Goal: Check status: Check status

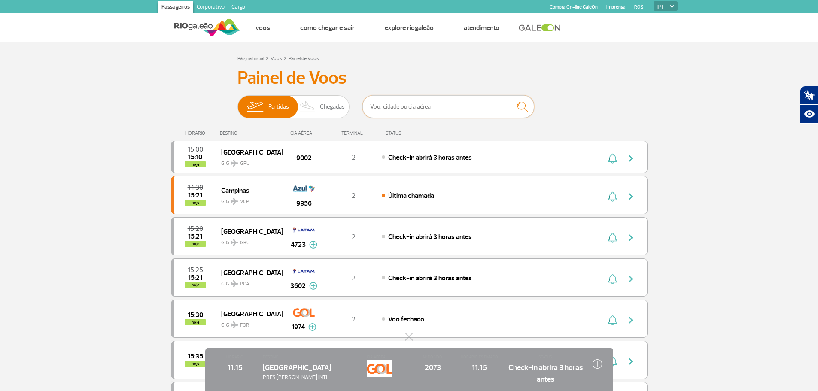
click at [405, 110] on input "text" at bounding box center [448, 106] width 172 height 23
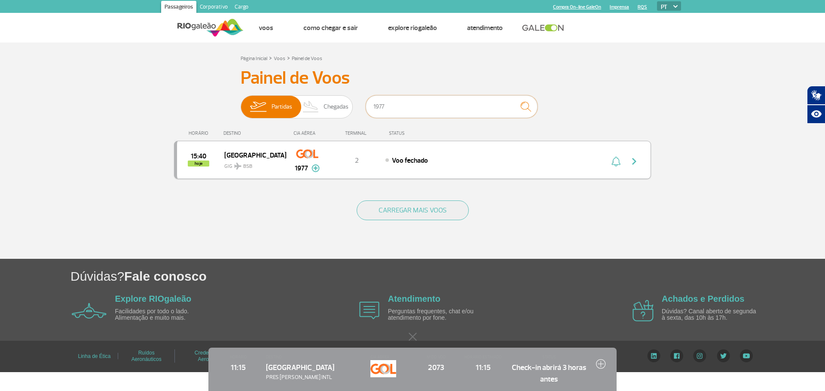
type input "1977"
click at [633, 162] on img "button" at bounding box center [634, 161] width 10 height 10
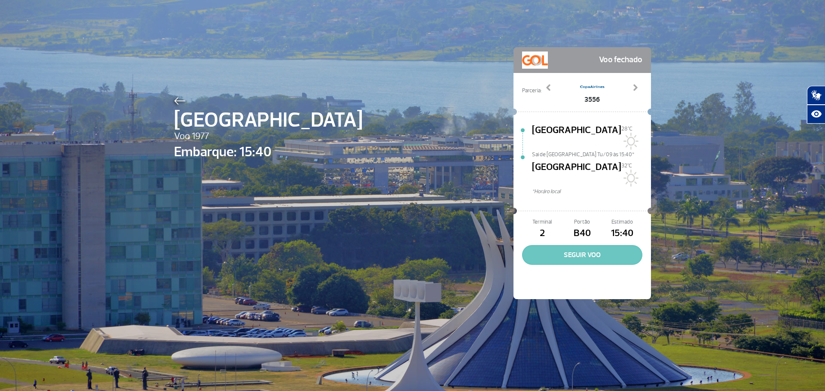
click at [606, 245] on button "SEGUIR VOO" at bounding box center [582, 255] width 120 height 20
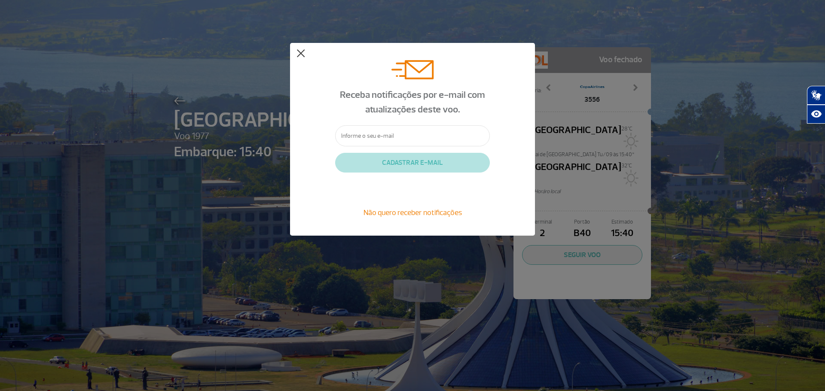
click at [297, 54] on button at bounding box center [300, 53] width 9 height 9
